Goal: Task Accomplishment & Management: Use online tool/utility

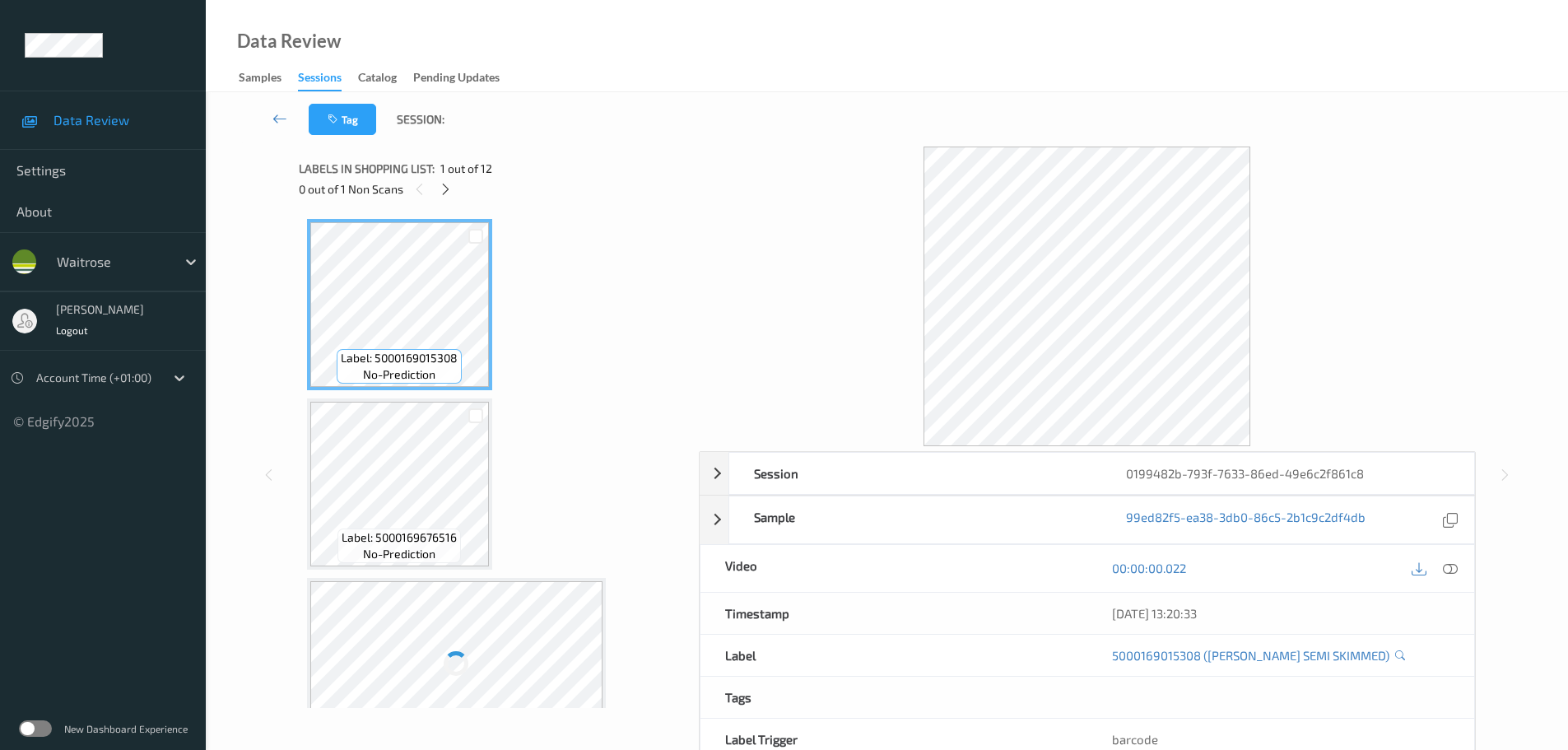
click at [456, 191] on div "0 out of 1 Non Scans" at bounding box center [493, 189] width 389 height 20
click at [449, 189] on icon at bounding box center [445, 190] width 14 height 15
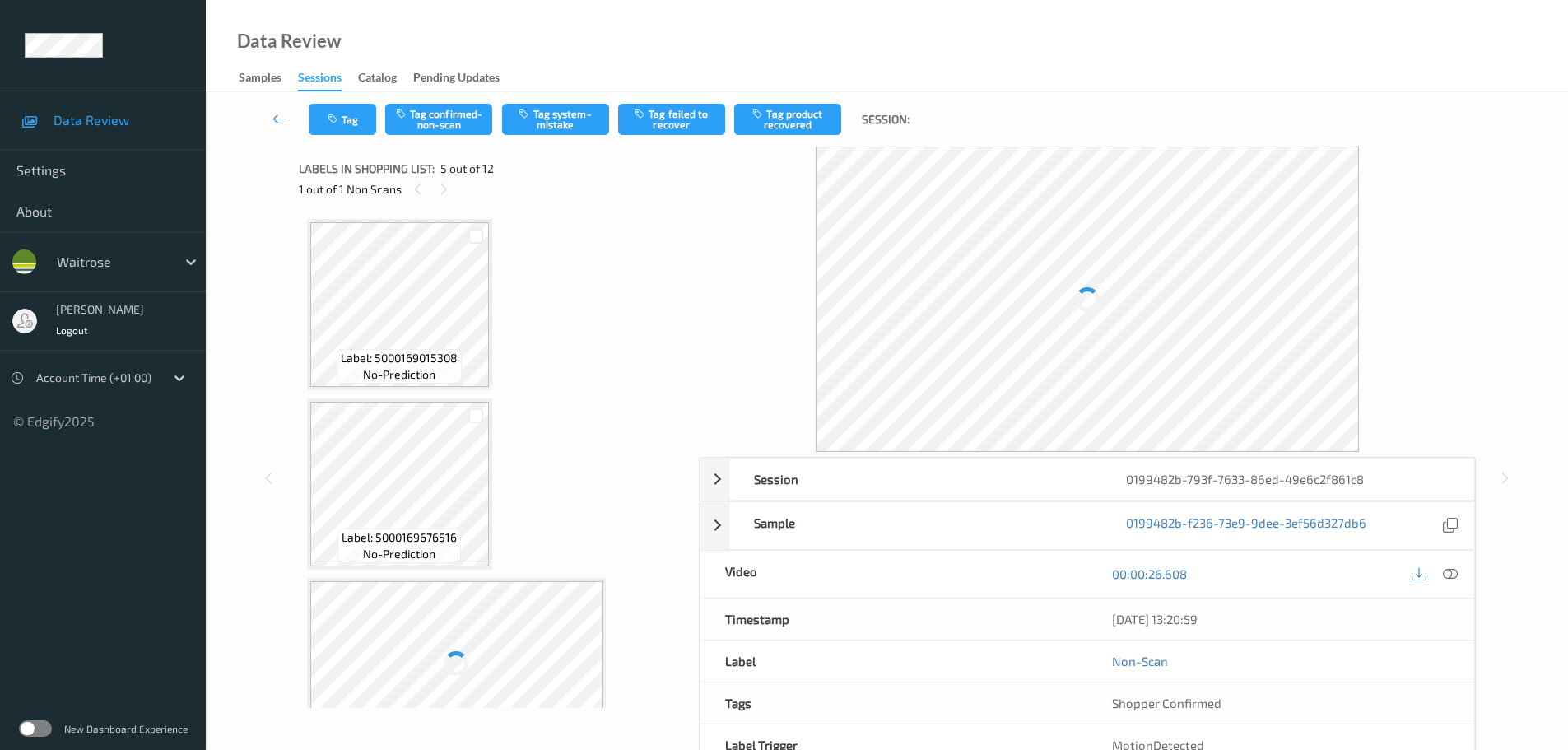
click at [1461, 570] on div "00:00:26.608" at bounding box center [1281, 574] width 387 height 47
click at [1456, 569] on icon at bounding box center [1450, 574] width 15 height 15
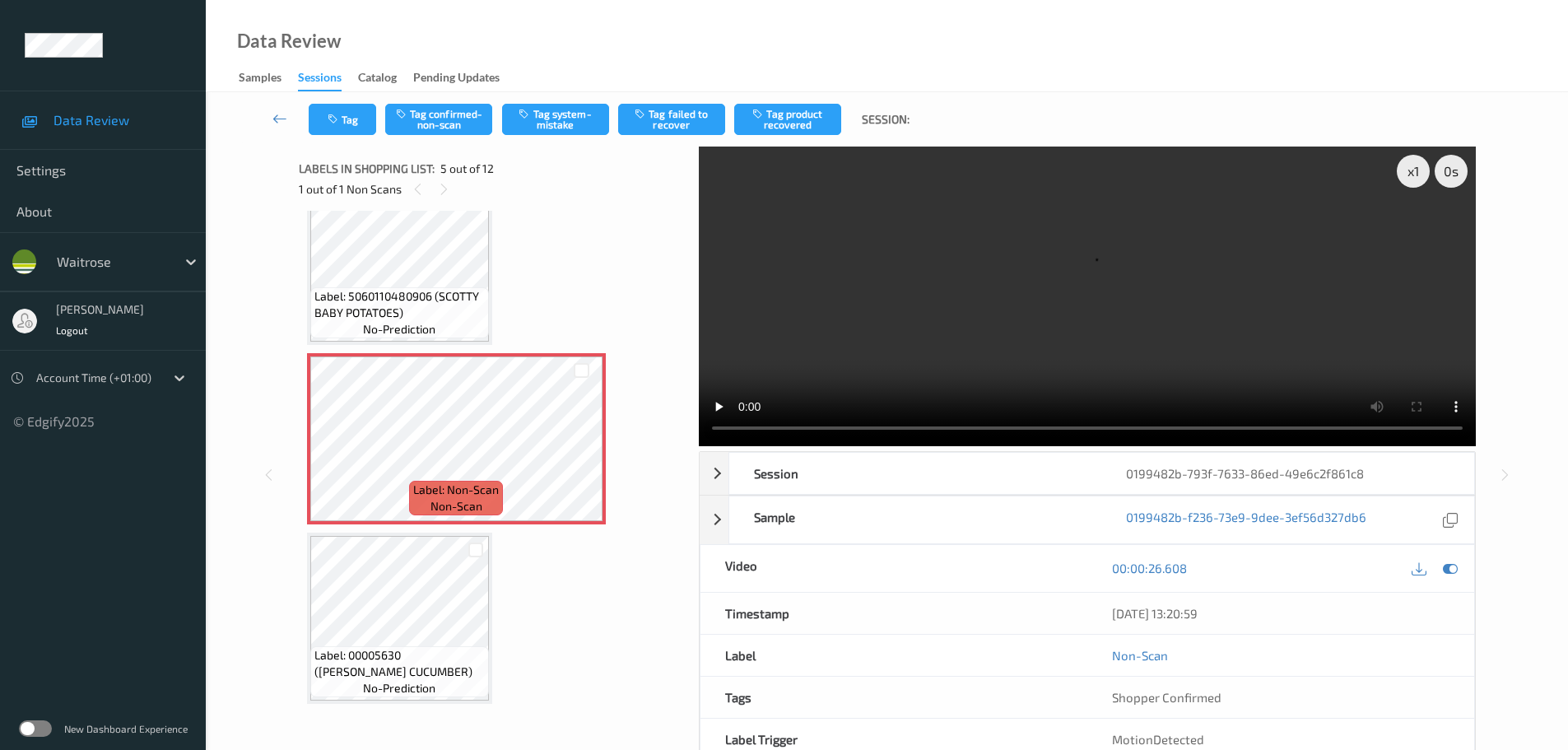
scroll to position [576, 0]
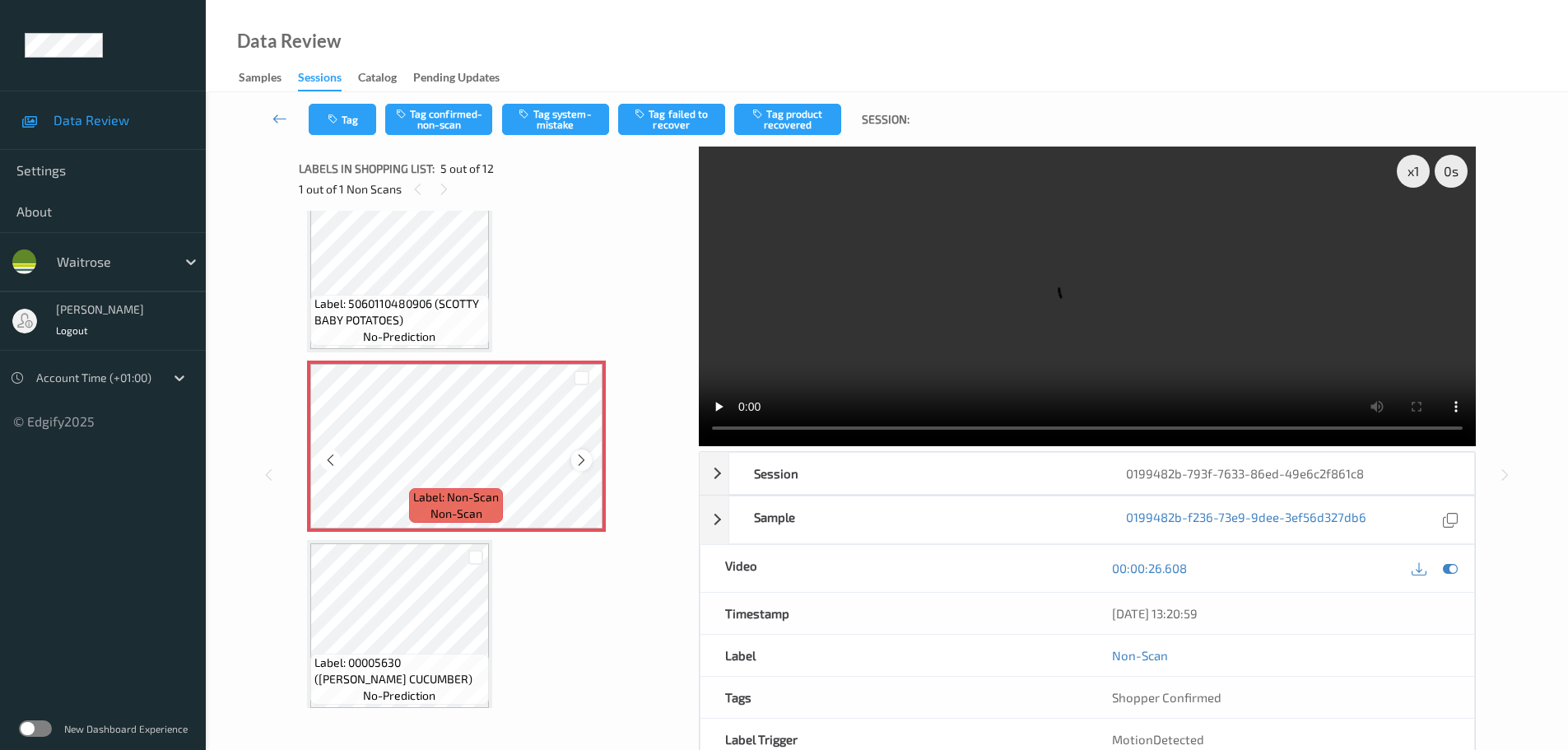
click at [582, 460] on icon at bounding box center [581, 461] width 14 height 15
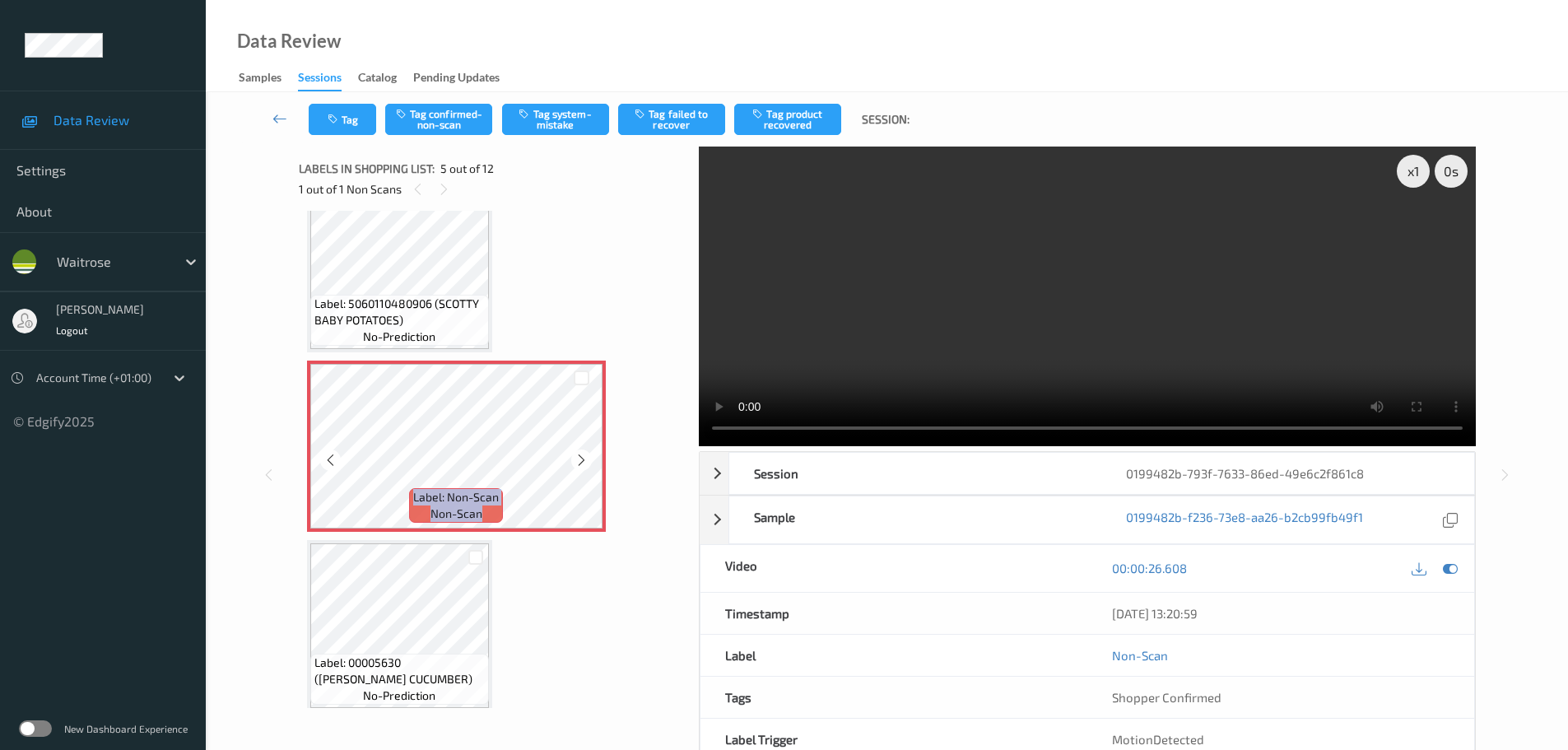
click at [582, 460] on icon at bounding box center [581, 461] width 14 height 15
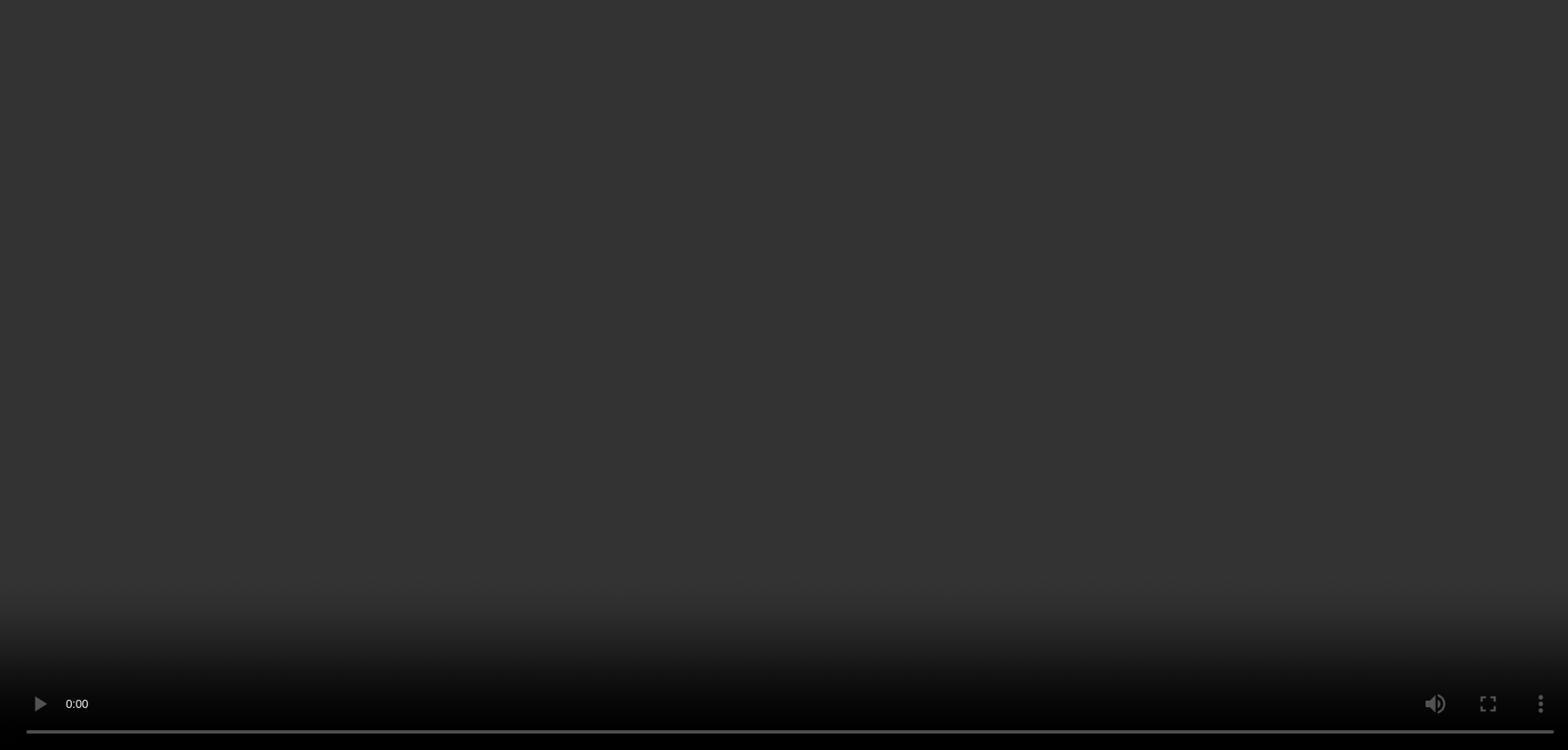
scroll to position [659, 0]
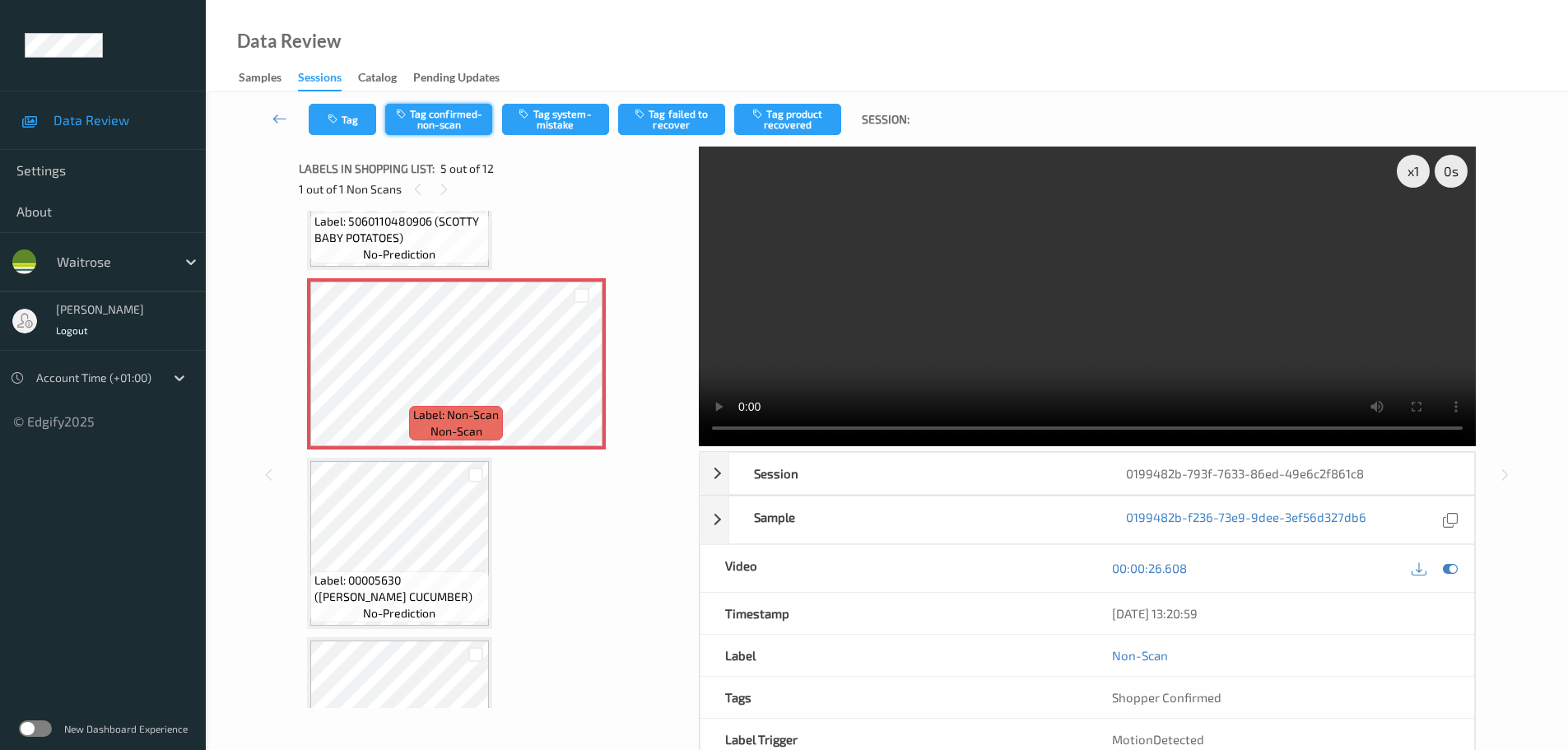
click at [444, 114] on button "Tag confirmed-non-scan" at bounding box center [438, 119] width 107 height 32
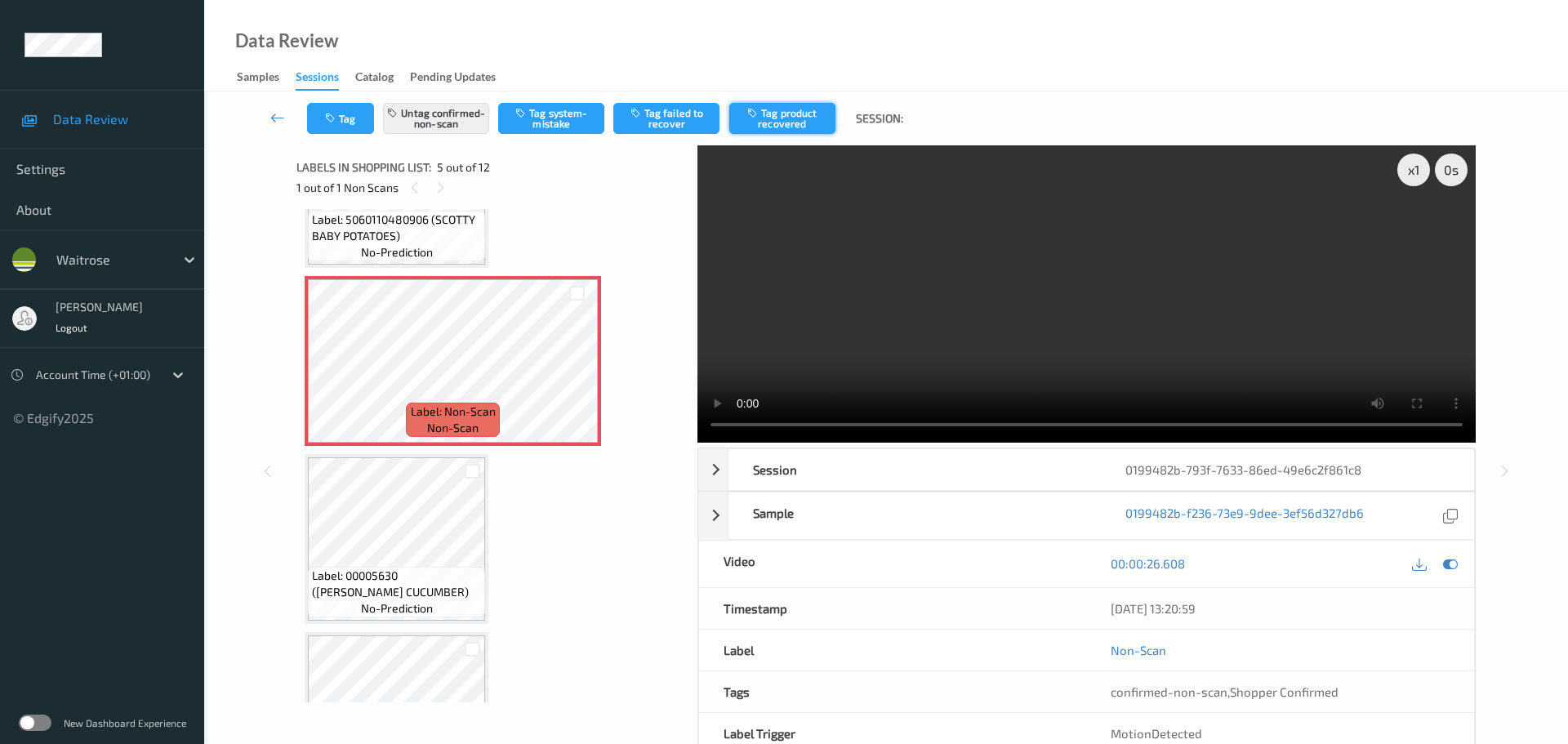
click at [784, 123] on button "Tag product recovered" at bounding box center [782, 118] width 106 height 31
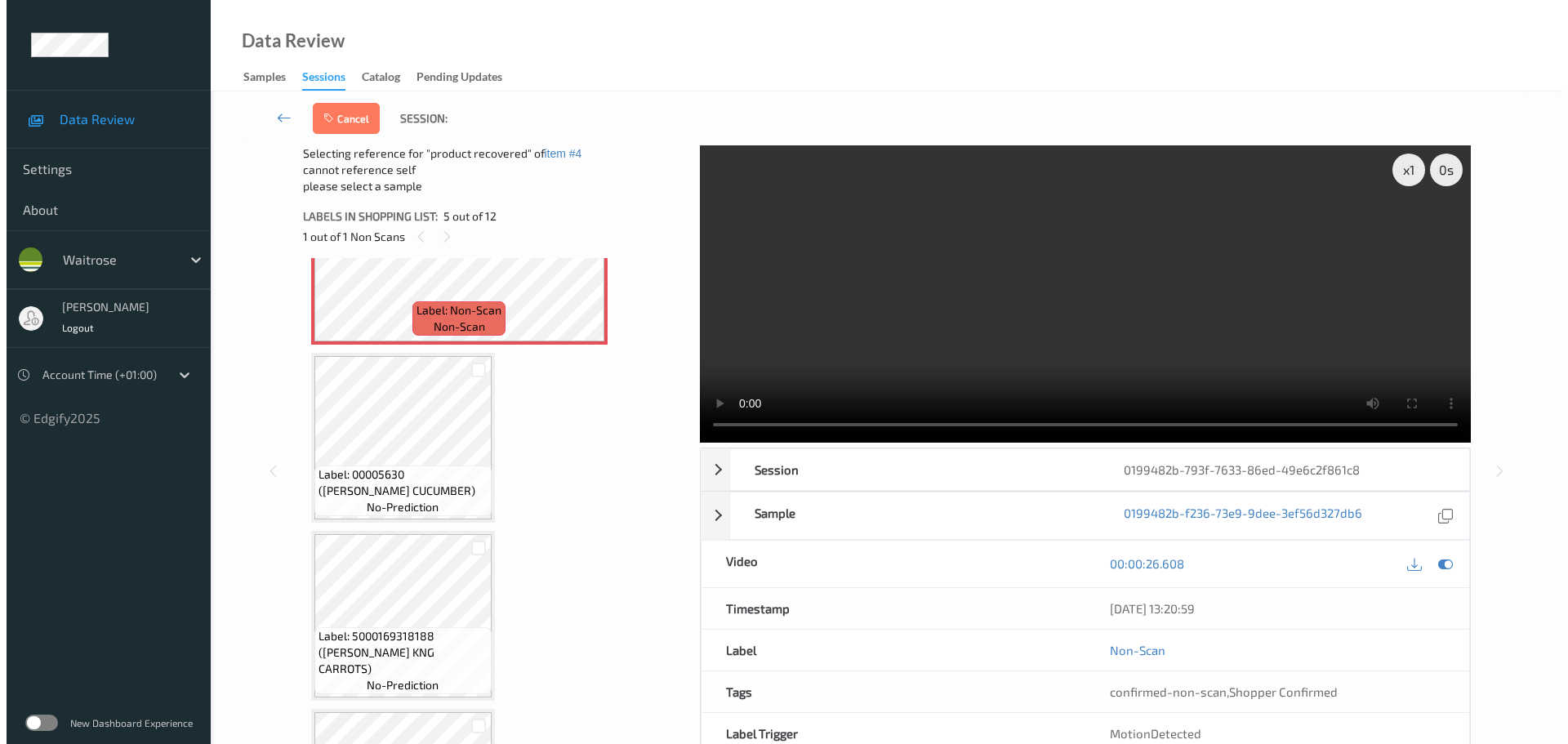
scroll to position [898, 0]
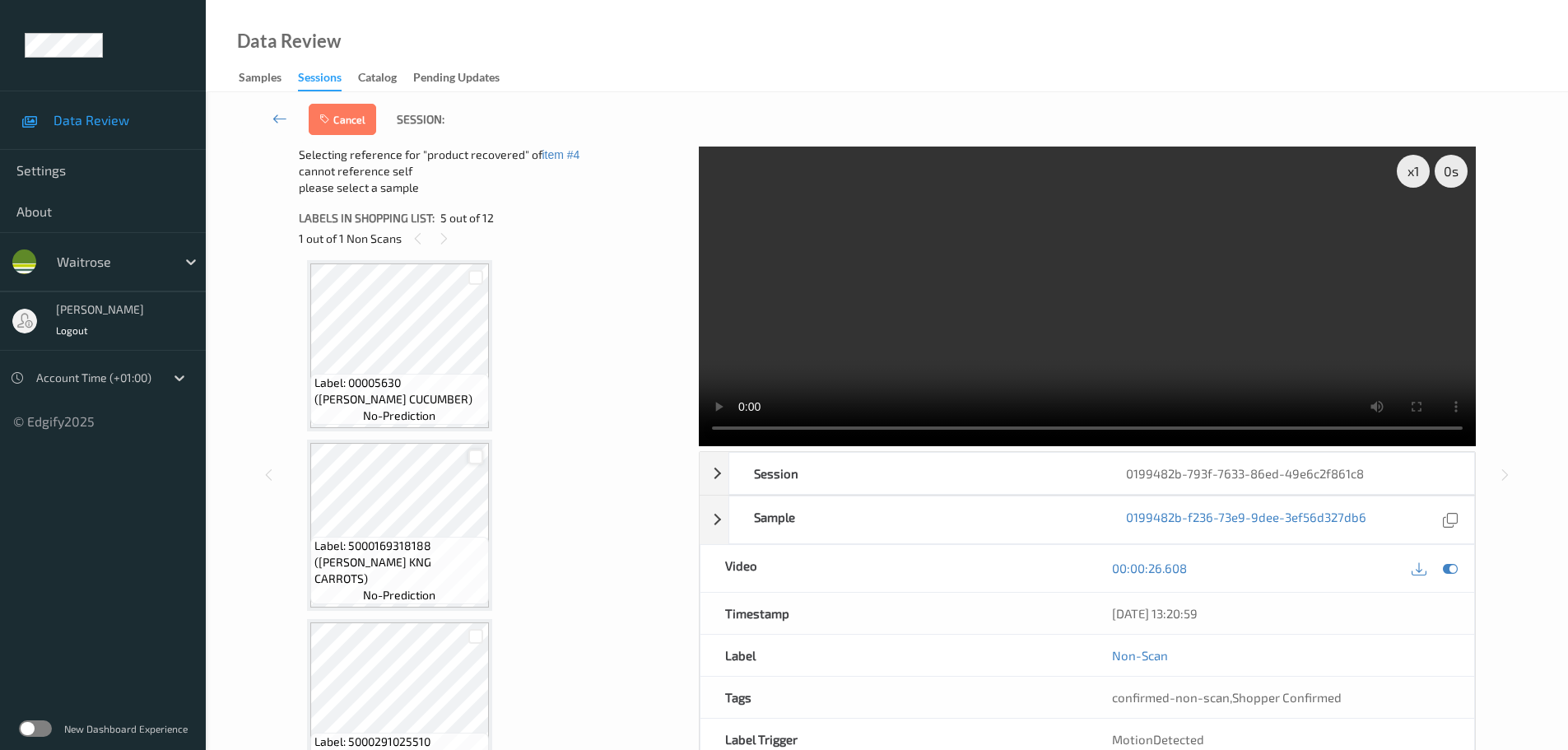
click at [482, 457] on div at bounding box center [475, 457] width 16 height 16
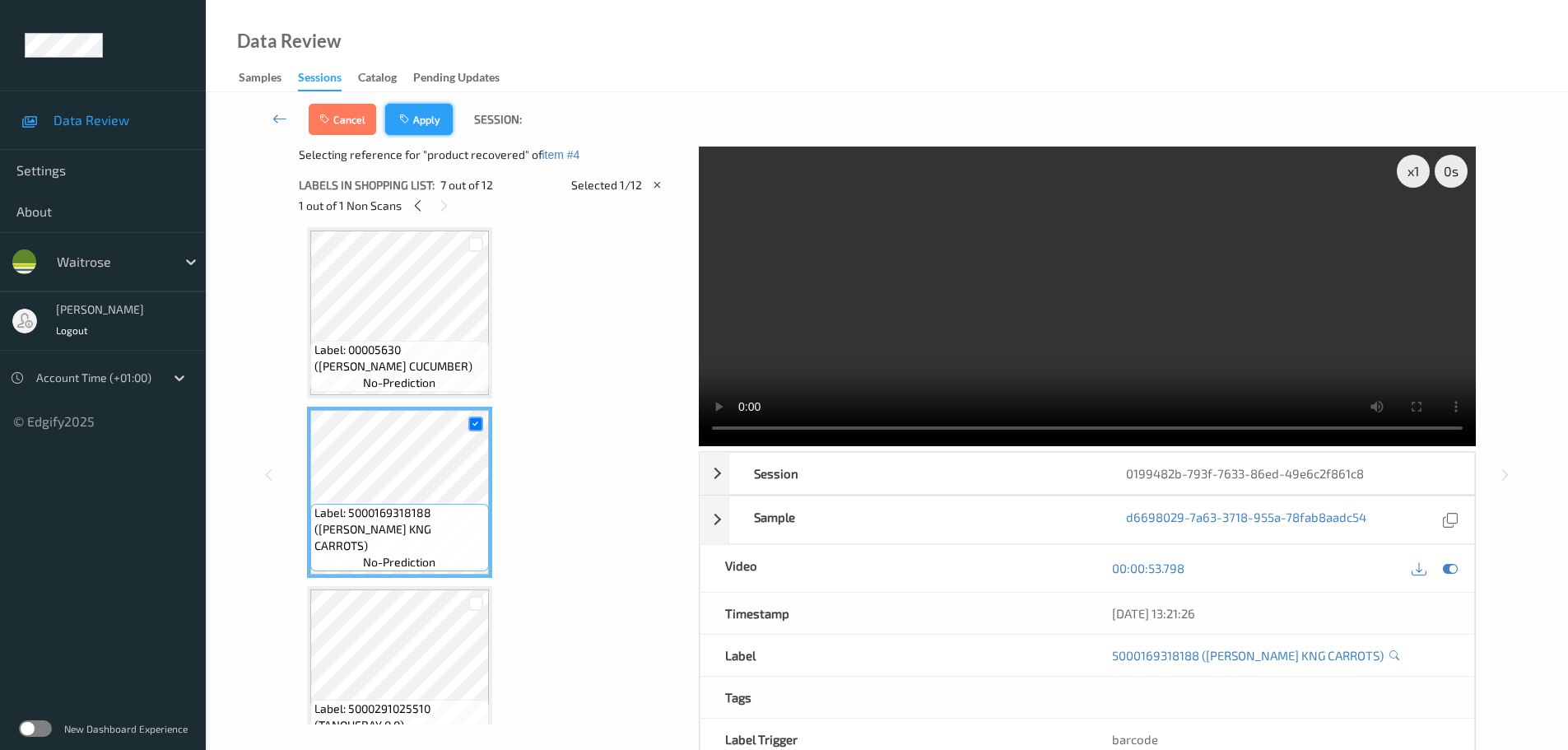
click at [422, 128] on button "Apply" at bounding box center [419, 119] width 68 height 32
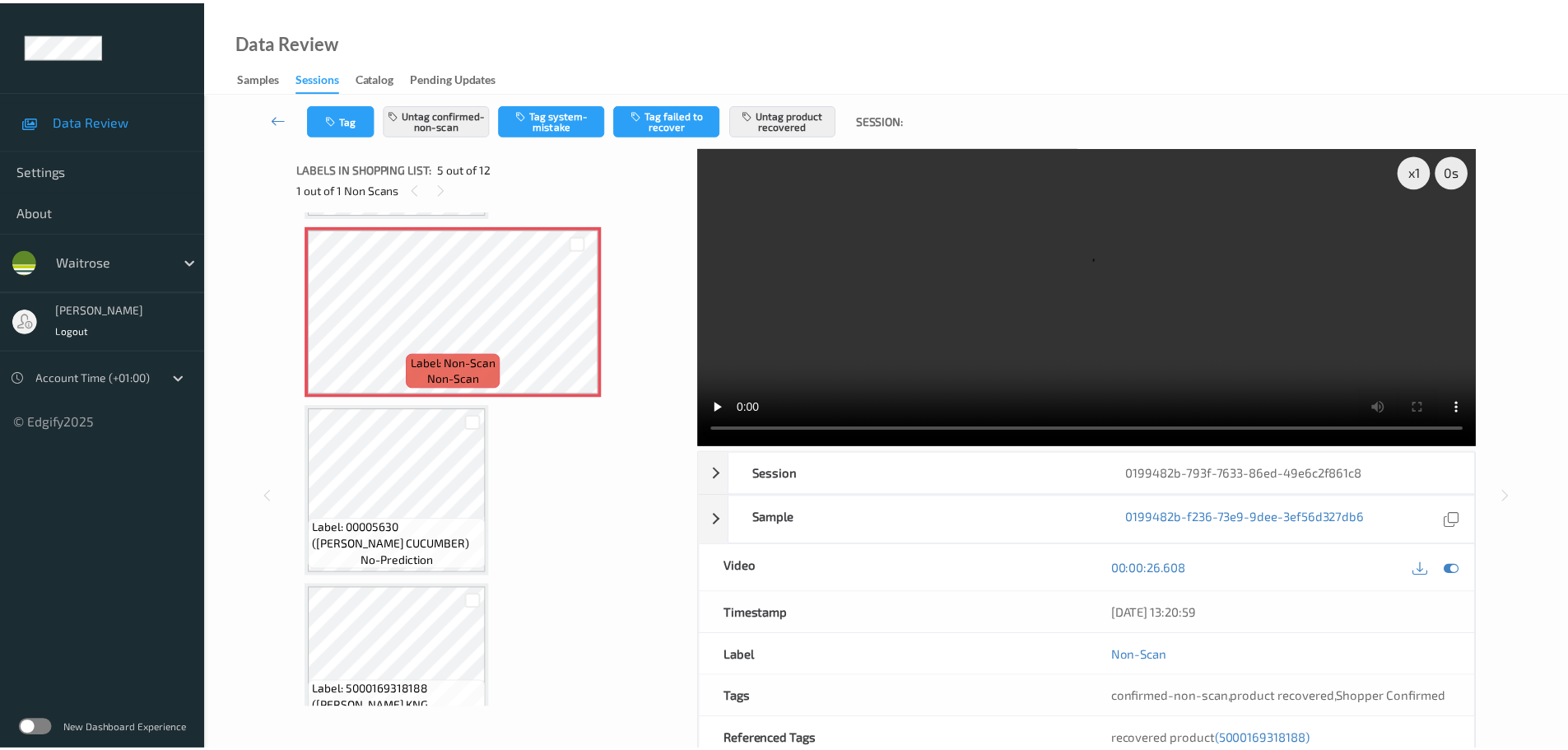
scroll to position [794, 0]
